Goal: Task Accomplishment & Management: Manage account settings

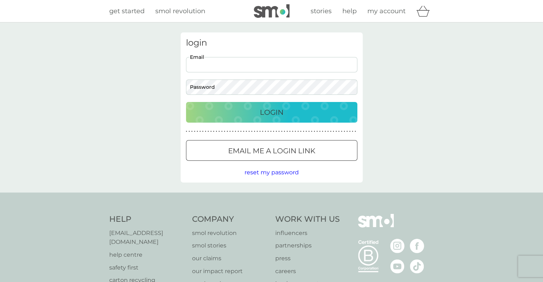
click at [250, 64] on input "Email" at bounding box center [271, 64] width 171 height 15
type input "[PERSON_NAME][EMAIL_ADDRESS][DOMAIN_NAME]"
click at [293, 110] on div "Login" at bounding box center [271, 112] width 157 height 11
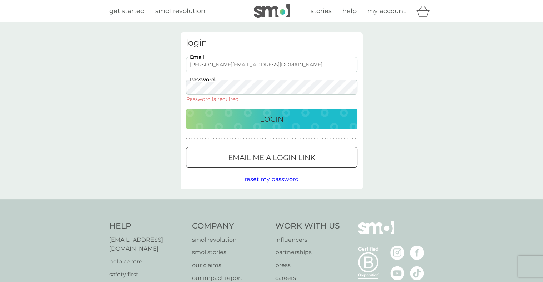
click at [283, 179] on span "reset my password" at bounding box center [271, 179] width 54 height 7
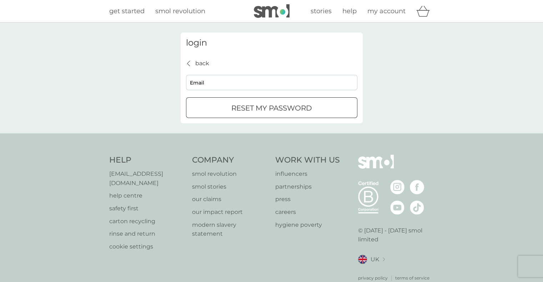
click at [233, 85] on input "Email" at bounding box center [271, 82] width 171 height 15
type input "[PERSON_NAME][EMAIL_ADDRESS][DOMAIN_NAME]"
click at [261, 109] on div "submit" at bounding box center [272, 108] width 26 height 7
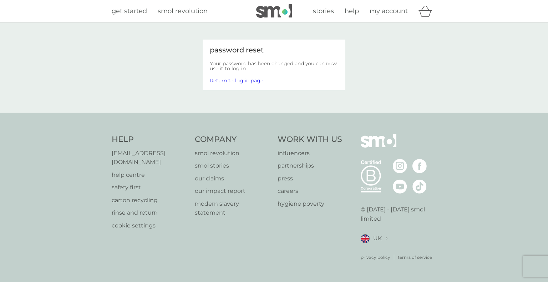
click at [236, 81] on link "Return to log in page." at bounding box center [237, 80] width 55 height 6
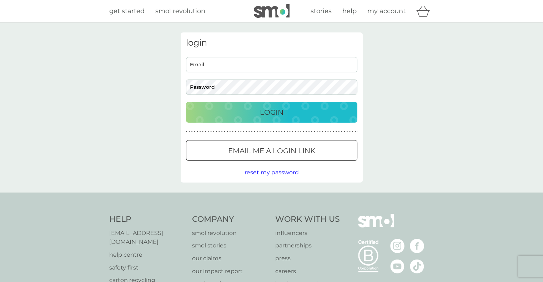
click at [252, 66] on input "Email" at bounding box center [271, 64] width 171 height 15
type input "[PERSON_NAME][EMAIL_ADDRESS][DOMAIN_NAME]"
click at [260, 107] on p "Login" at bounding box center [272, 112] width 24 height 11
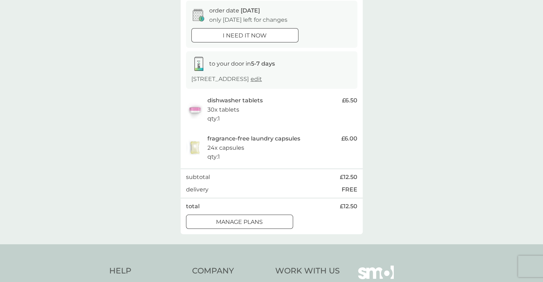
scroll to position [71, 0]
click at [267, 226] on div "manage plans" at bounding box center [239, 221] width 106 height 9
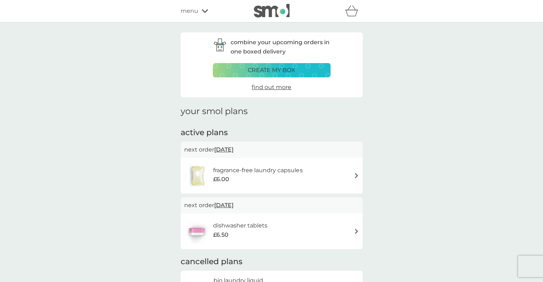
scroll to position [36, 0]
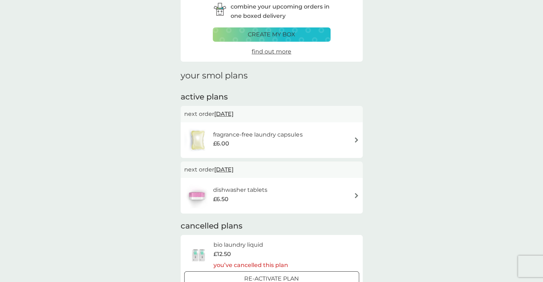
click at [358, 138] on img at bounding box center [356, 139] width 5 height 5
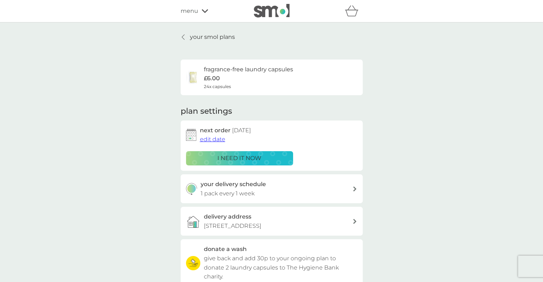
click at [186, 39] on link "your smol plans" at bounding box center [208, 36] width 54 height 9
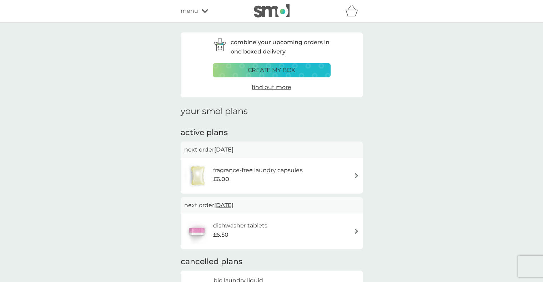
click at [355, 177] on img at bounding box center [356, 175] width 5 height 5
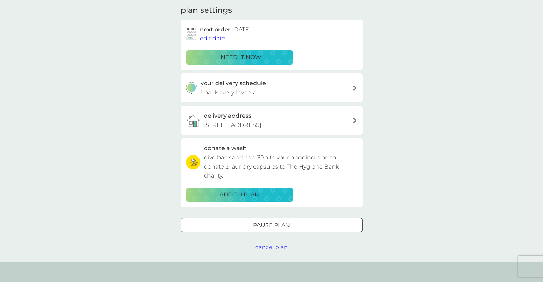
scroll to position [107, 0]
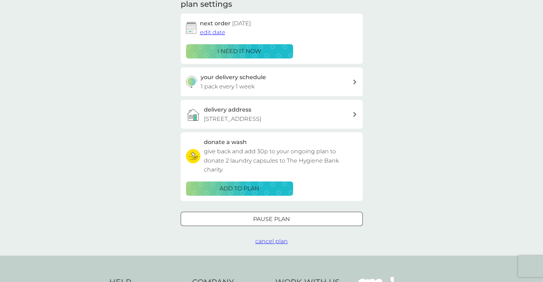
click at [280, 245] on span "cancel plan" at bounding box center [271, 241] width 32 height 7
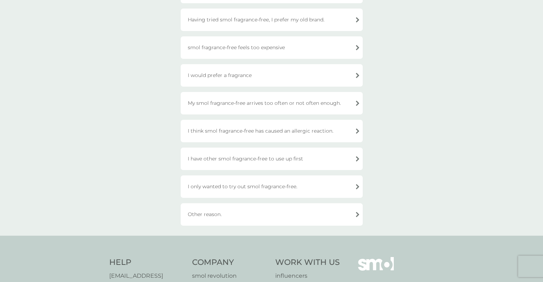
scroll to position [107, 0]
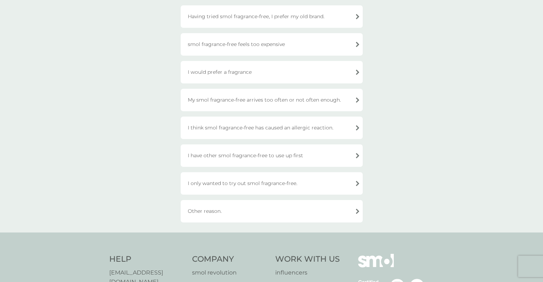
click at [271, 210] on div "Other reason." at bounding box center [272, 211] width 182 height 22
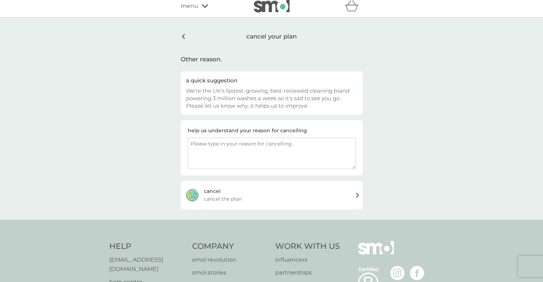
scroll to position [0, 0]
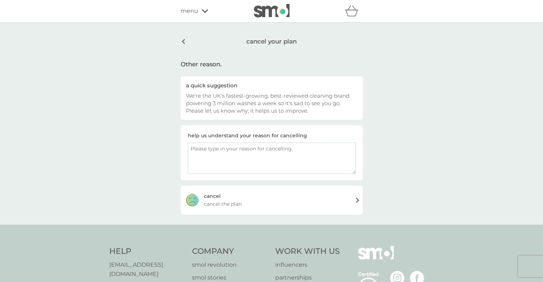
click at [280, 203] on div "cancel cancel the plan" at bounding box center [272, 200] width 182 height 29
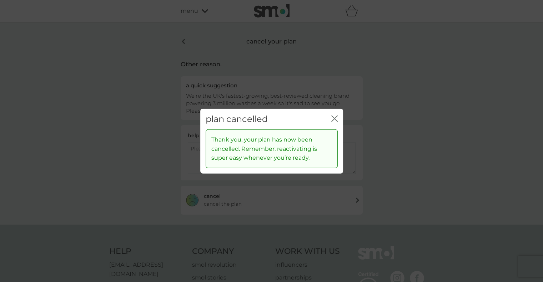
click at [335, 117] on icon "close" at bounding box center [334, 118] width 6 height 6
